Goal: Transaction & Acquisition: Purchase product/service

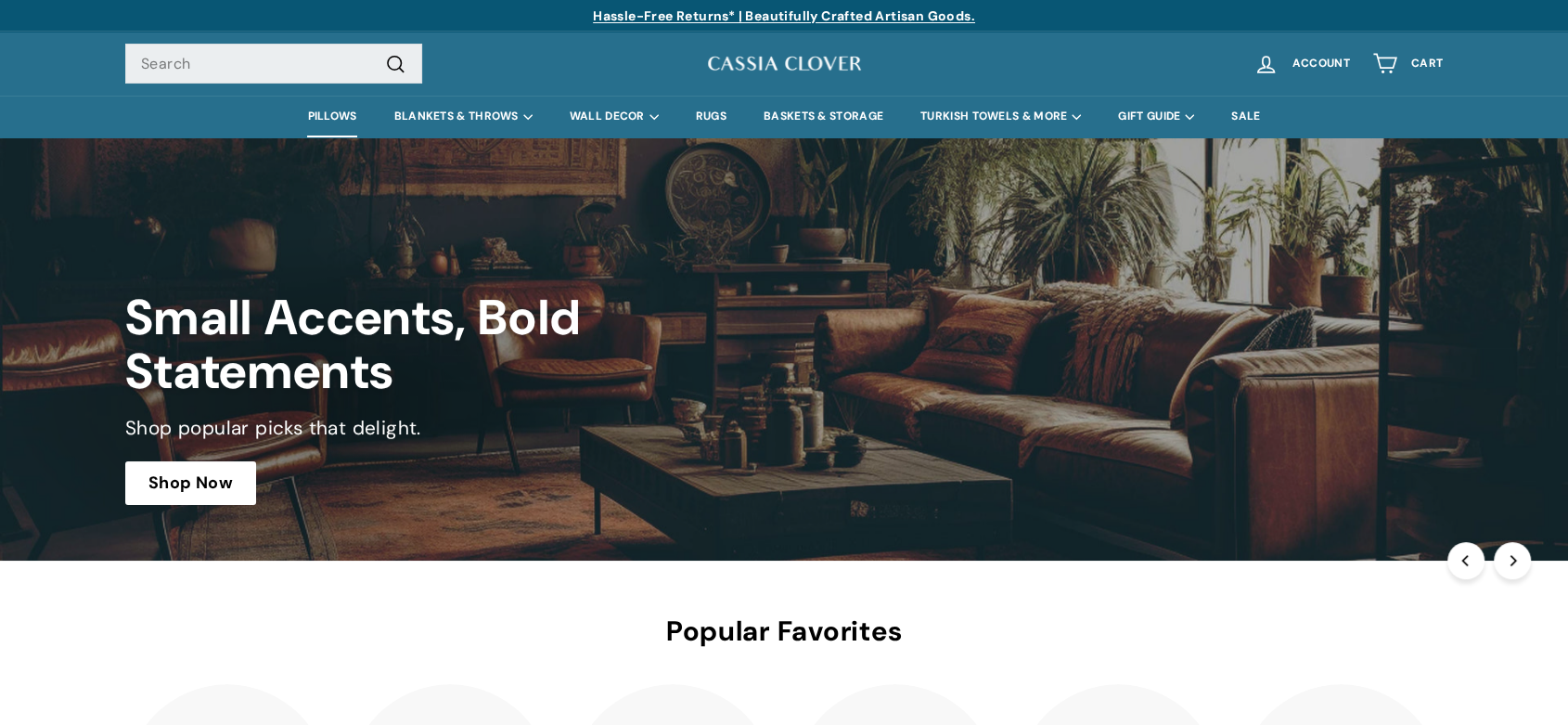
click at [344, 114] on link "PILLOWS" at bounding box center [332, 117] width 86 height 42
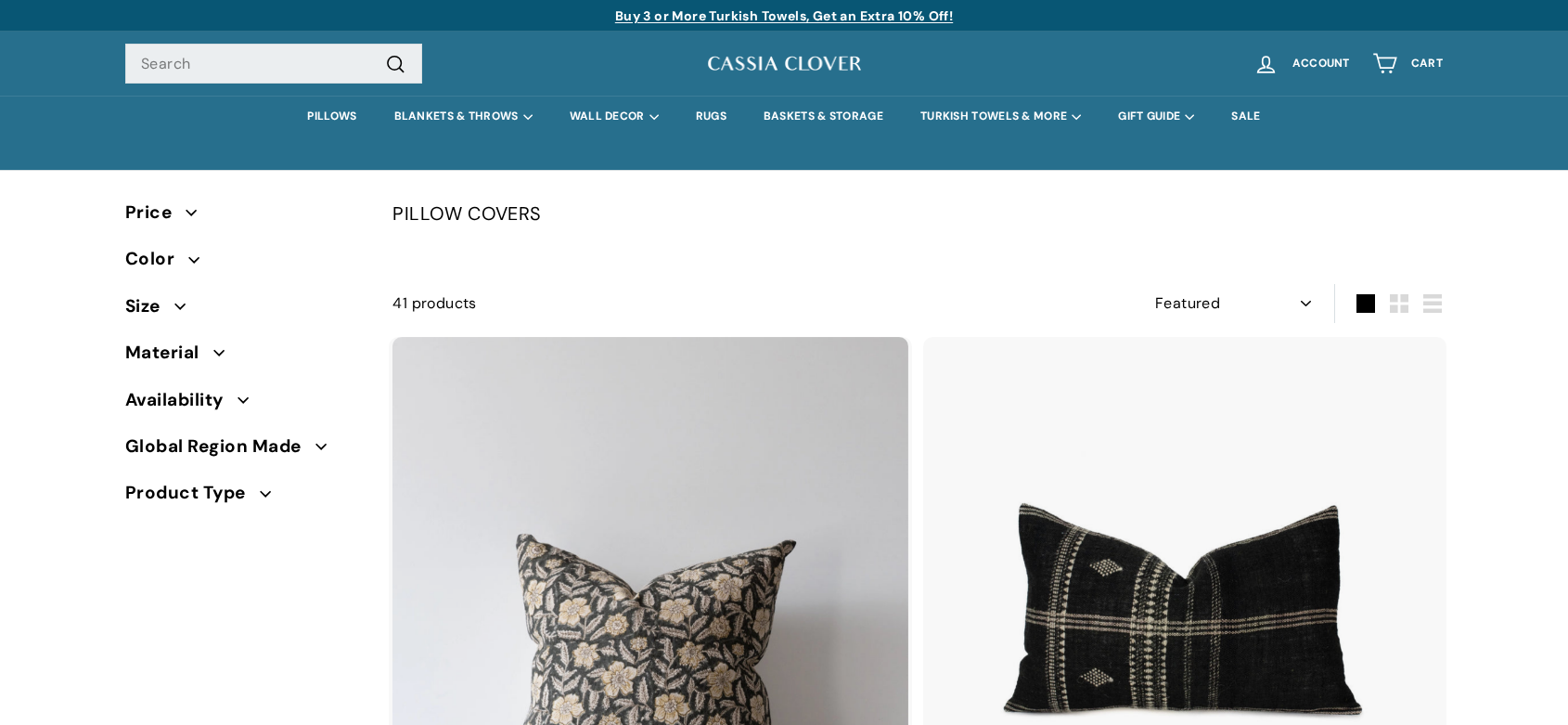
select select "manual"
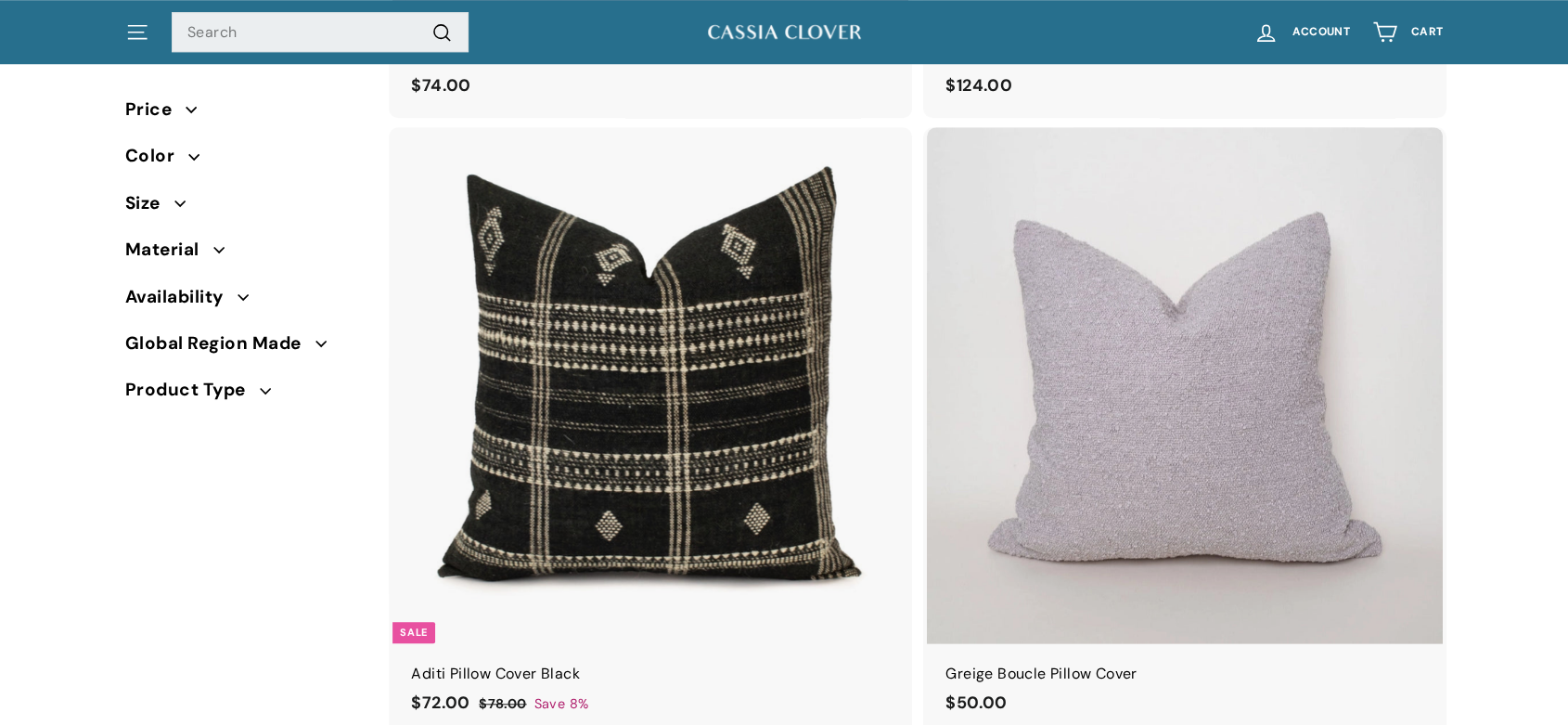
scroll to position [1674, 0]
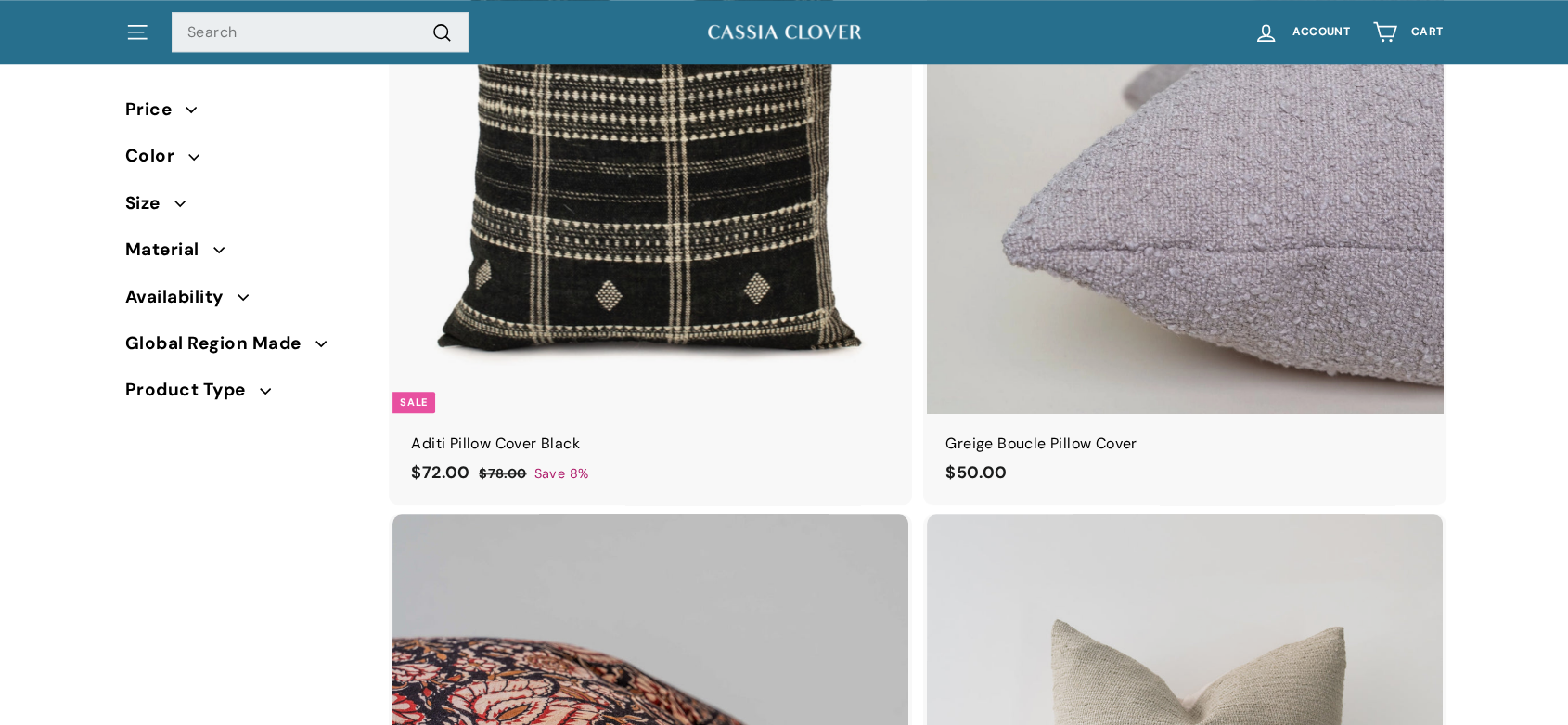
click at [1203, 228] on img at bounding box center [1185, 155] width 516 height 516
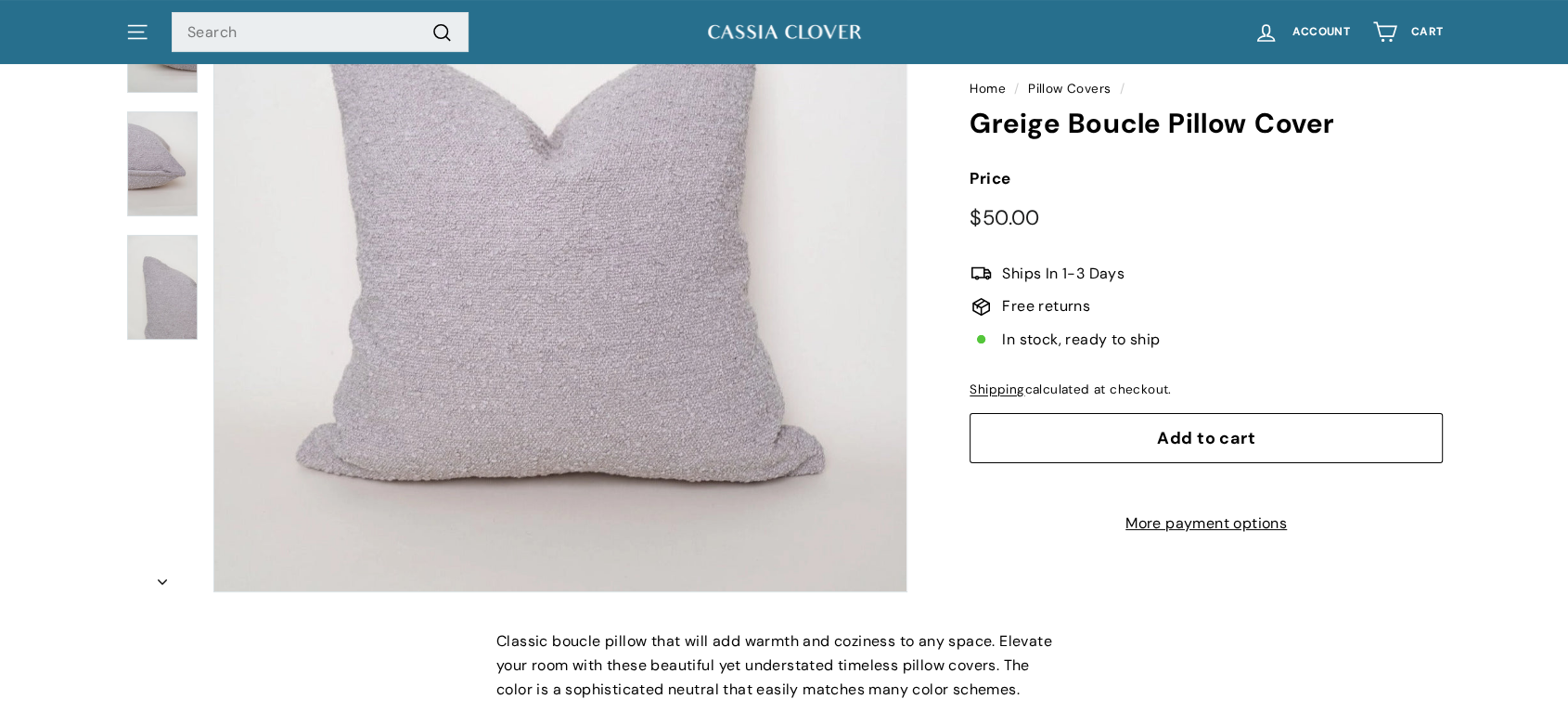
scroll to position [303, 0]
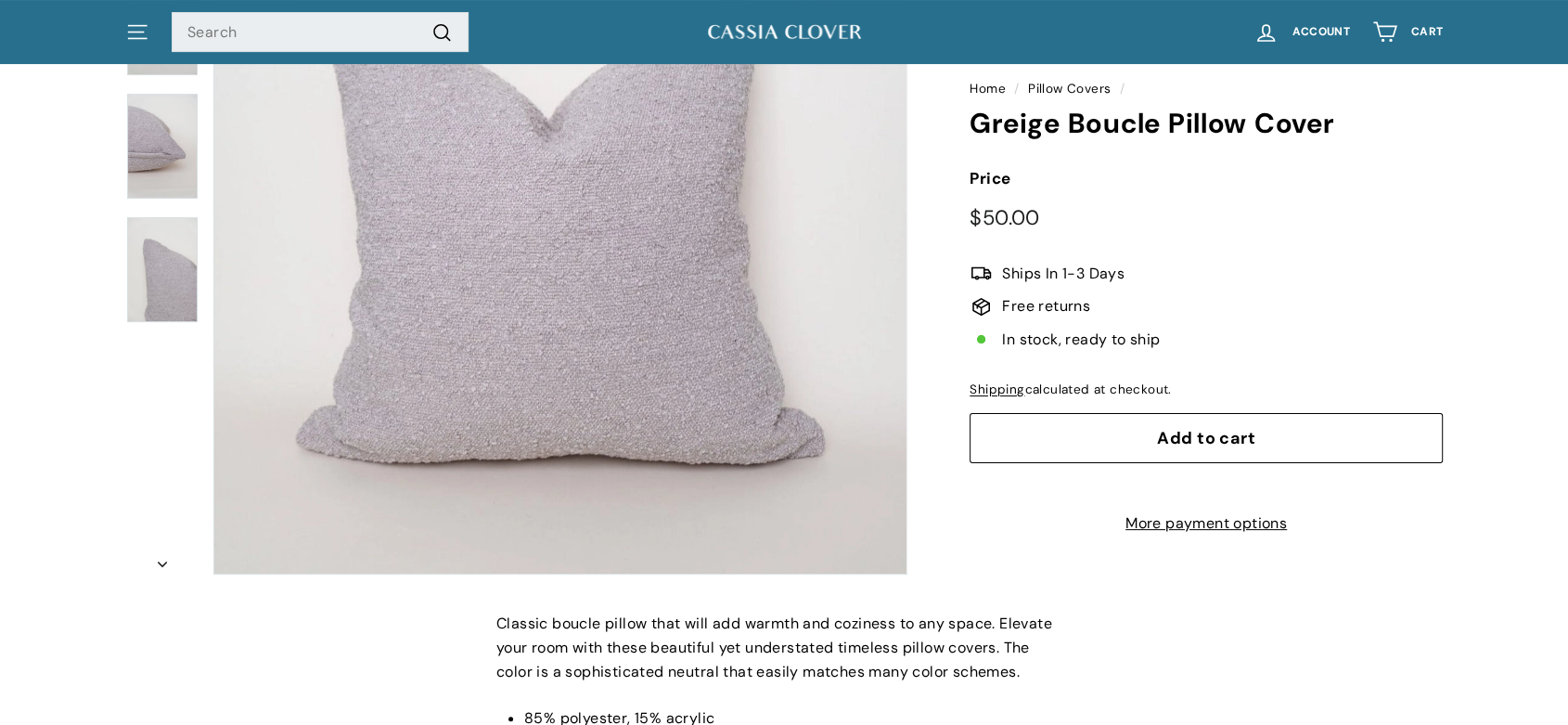
click at [1183, 429] on span "Add to cart" at bounding box center [1207, 437] width 99 height 22
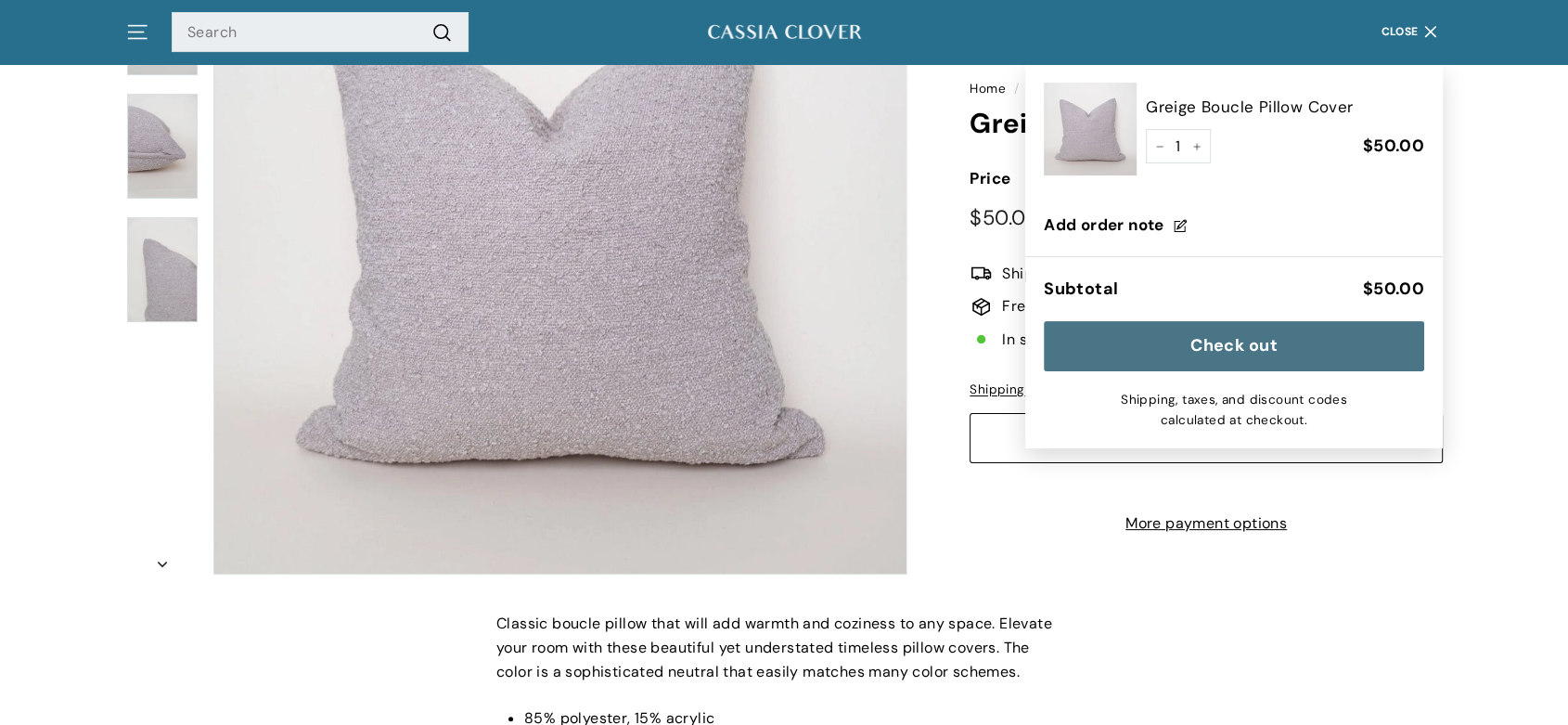
click at [1213, 343] on button "Check out" at bounding box center [1234, 346] width 380 height 50
